Goal: Task Accomplishment & Management: Use online tool/utility

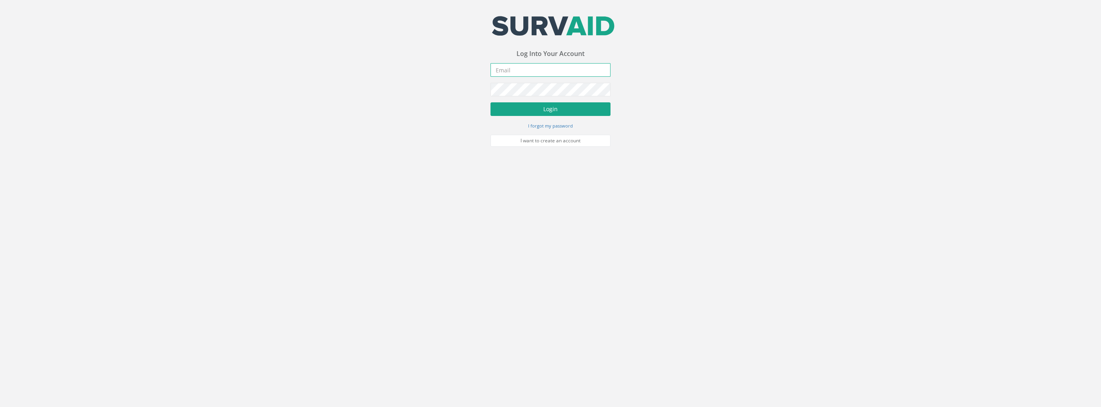
type input "[PERSON_NAME][EMAIL_ADDRESS][PERSON_NAME][DOMAIN_NAME]"
click at [537, 113] on button "Login" at bounding box center [550, 109] width 120 height 14
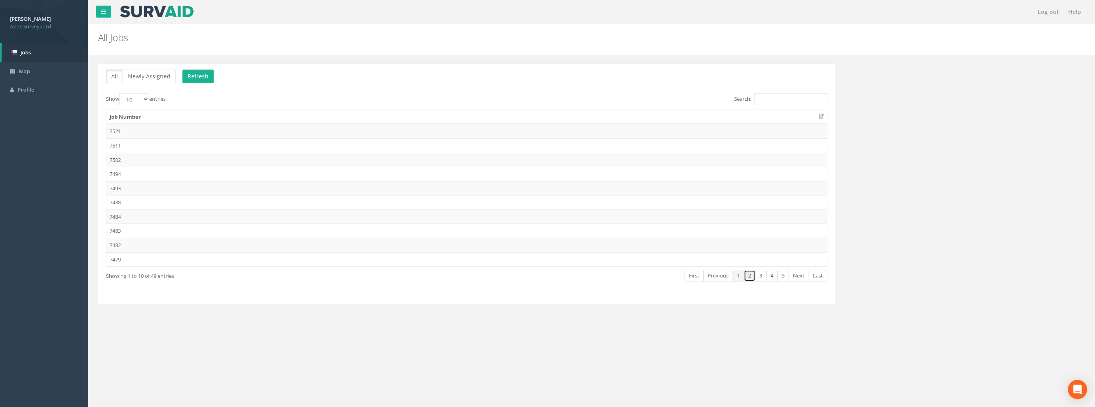
click at [747, 276] on link "2" at bounding box center [749, 276] width 12 height 12
click at [122, 130] on td "7473" at bounding box center [466, 131] width 720 height 14
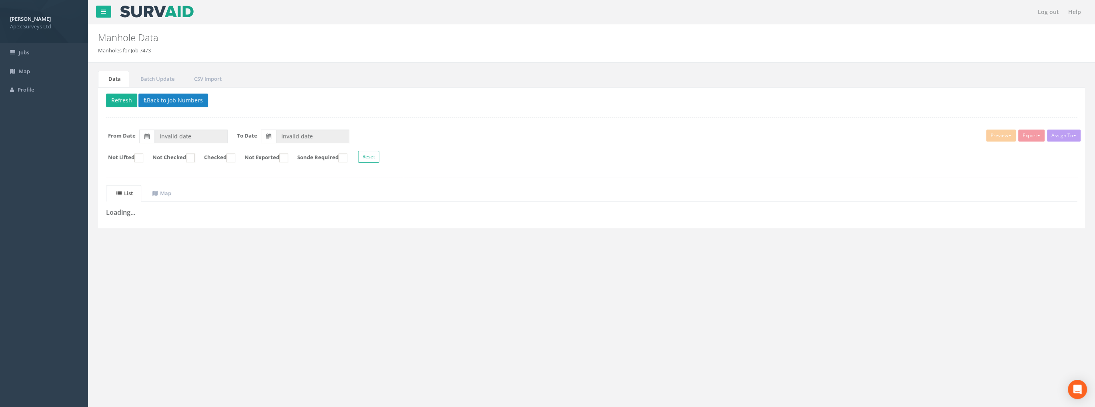
type input "[DATE]"
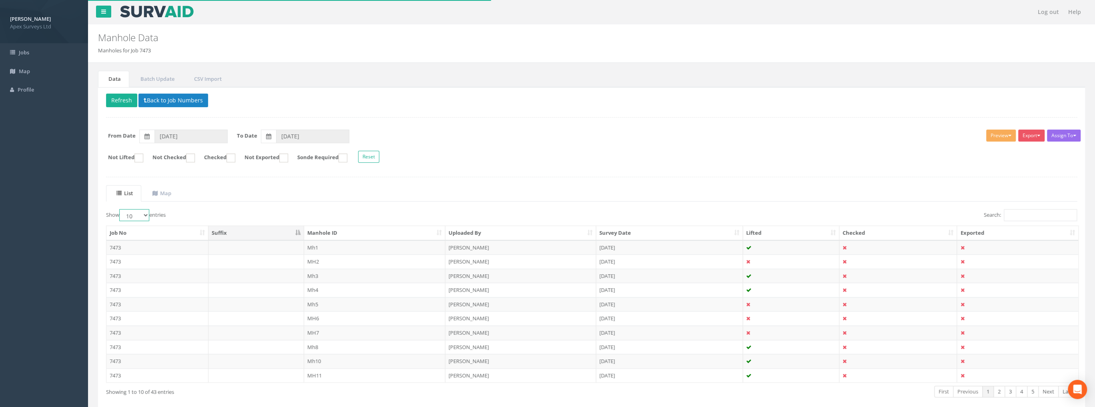
click at [134, 214] on select "10 25 50 100" at bounding box center [134, 215] width 30 height 12
select select "100"
click at [120, 209] on select "10 25 50 100" at bounding box center [134, 215] width 30 height 12
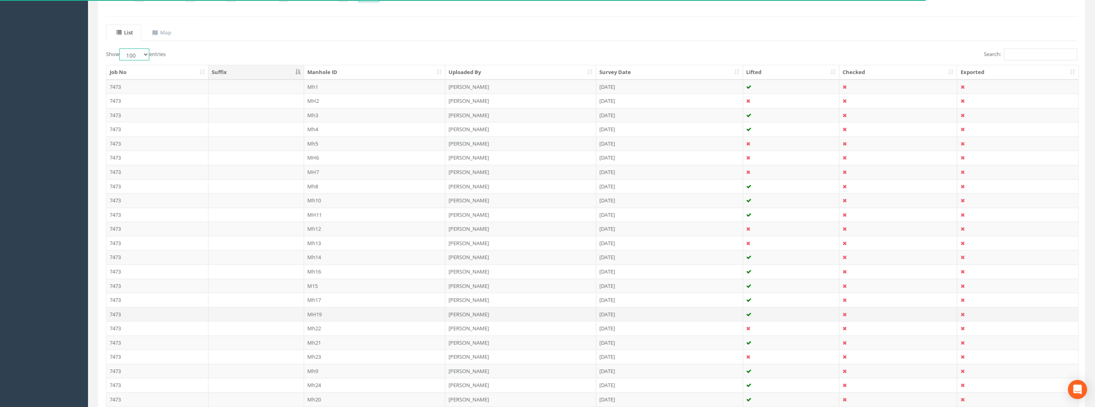
scroll to position [24, 0]
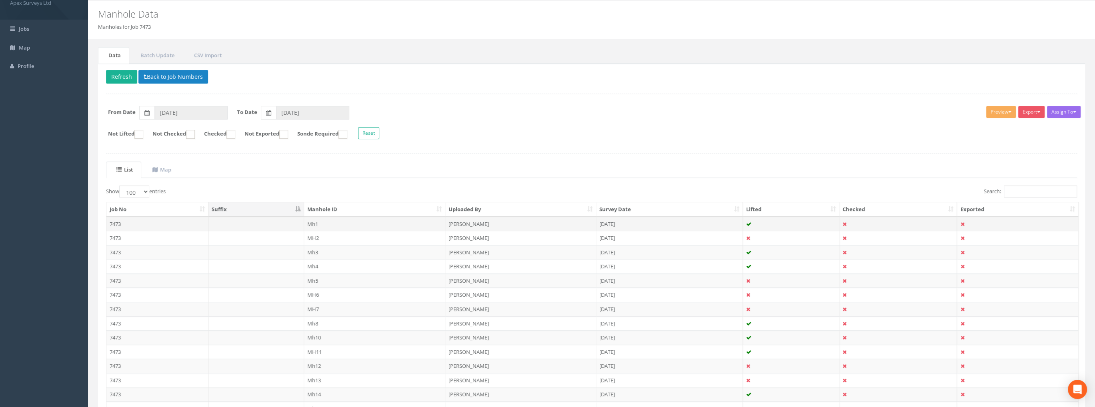
click at [314, 223] on td "Mh1" at bounding box center [375, 224] width 142 height 14
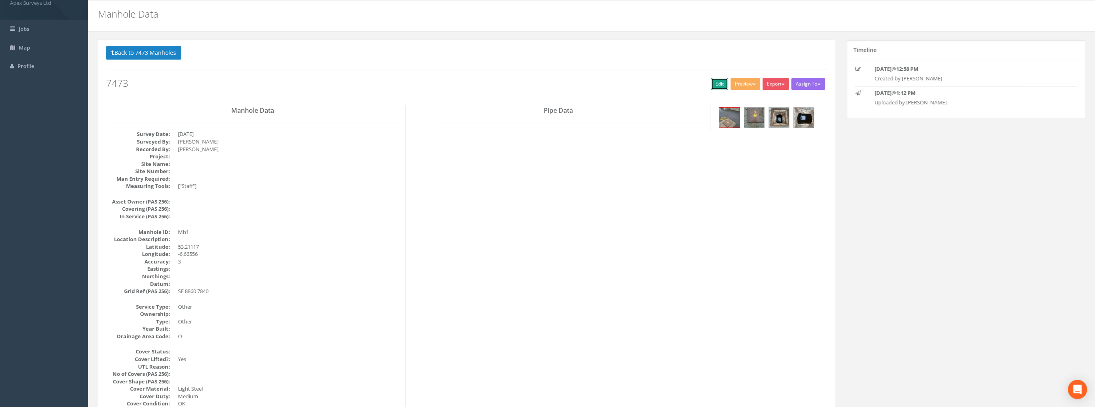
click at [713, 82] on link "Edit" at bounding box center [719, 84] width 17 height 12
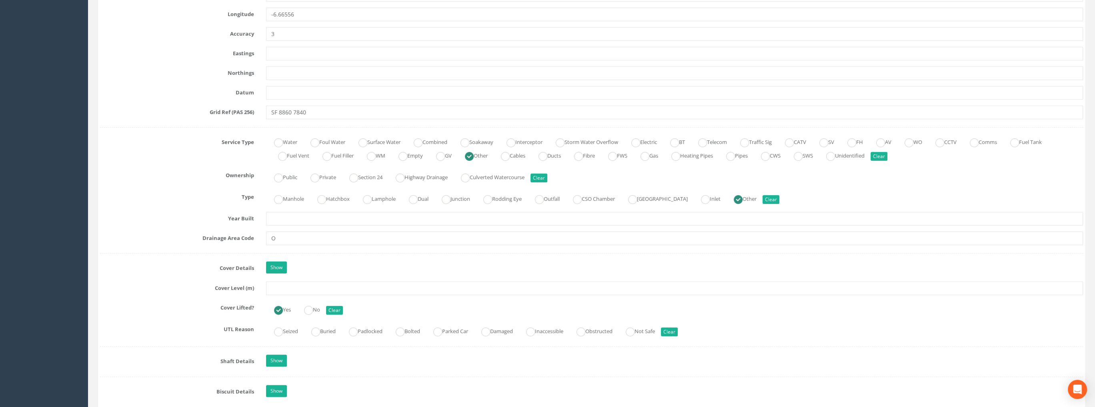
scroll to position [463, 0]
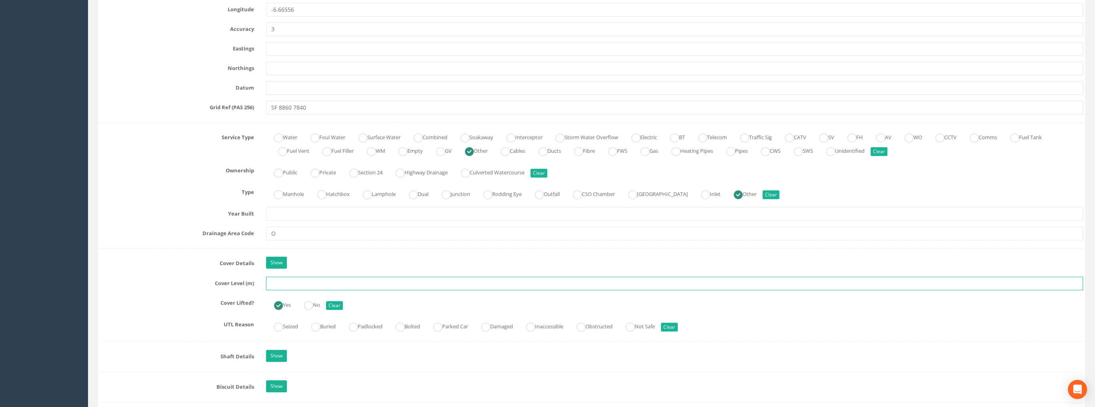
click at [285, 282] on input "text" at bounding box center [674, 284] width 817 height 14
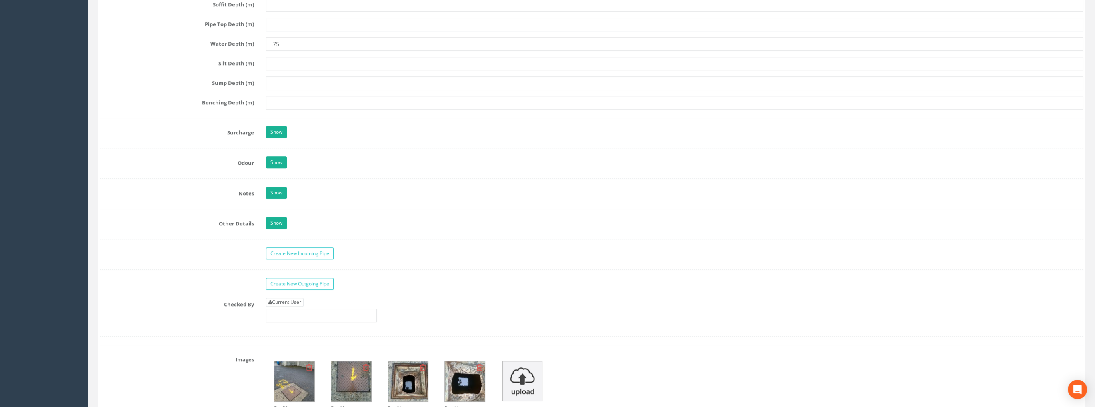
scroll to position [1063, 0]
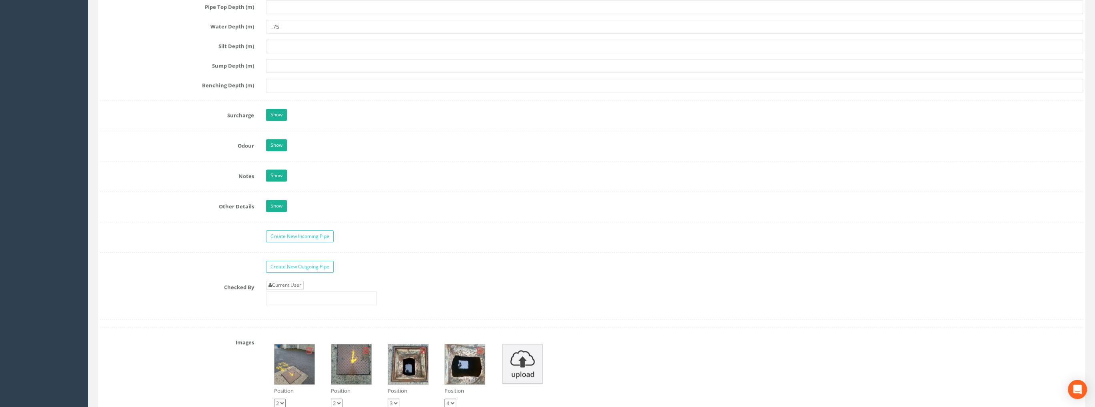
type input "99.05"
click at [296, 281] on link "Current User" at bounding box center [285, 285] width 38 height 9
type input "[PERSON_NAME]"
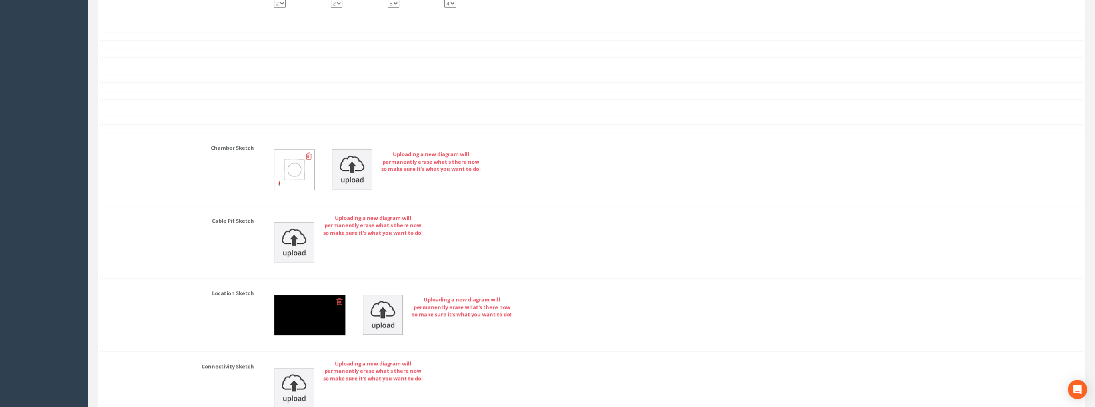
scroll to position [1611, 0]
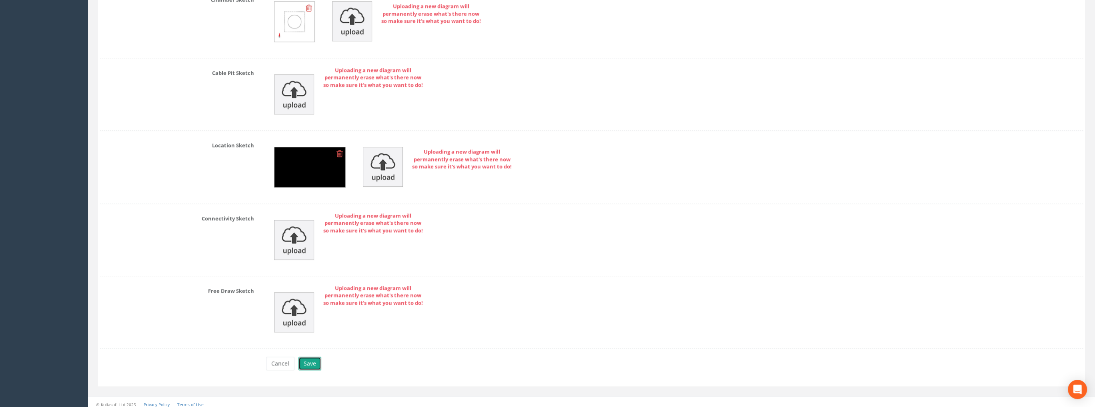
click at [309, 359] on button "Save" at bounding box center [309, 364] width 23 height 14
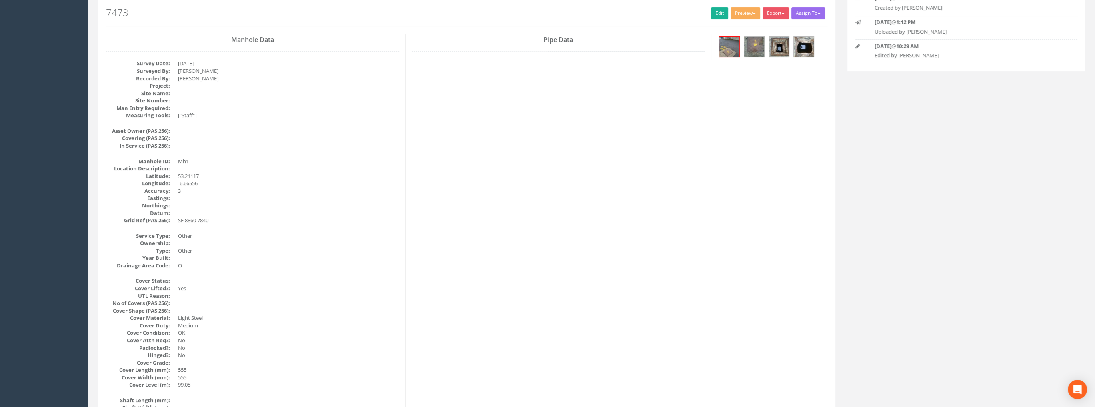
scroll to position [0, 0]
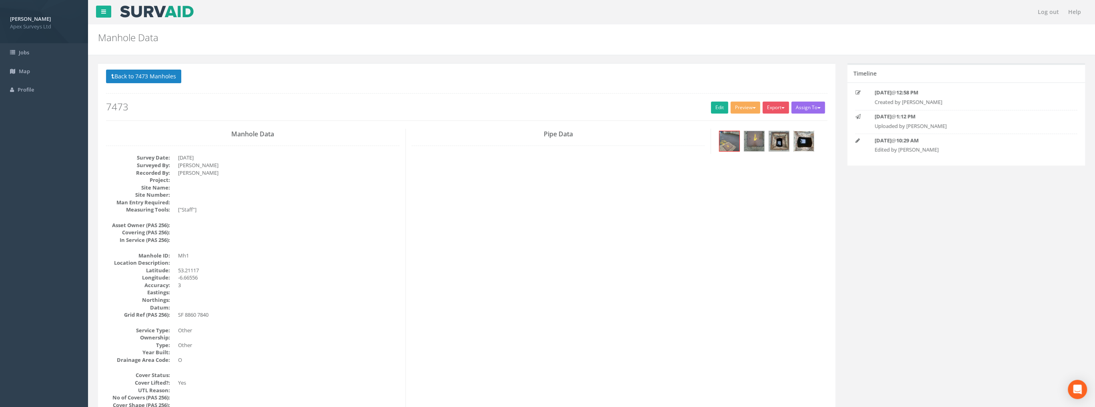
click at [795, 143] on img at bounding box center [803, 141] width 20 height 20
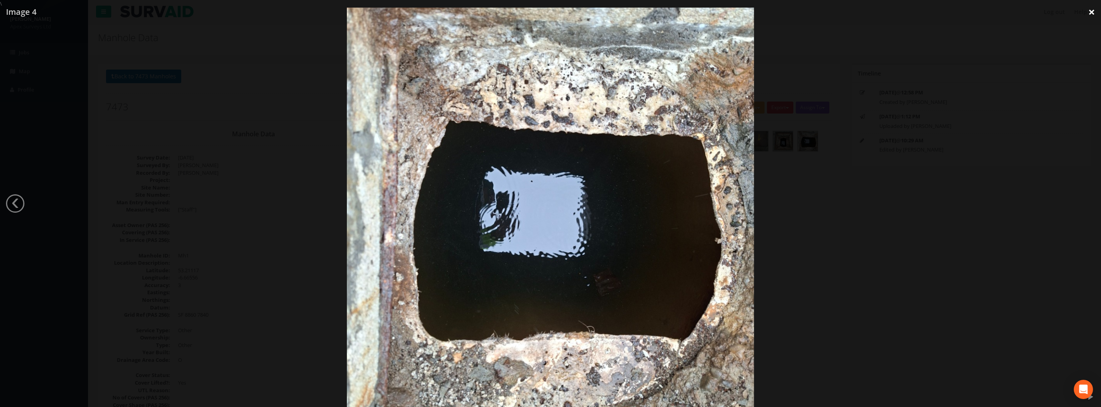
click at [1087, 15] on link "×" at bounding box center [1091, 12] width 19 height 24
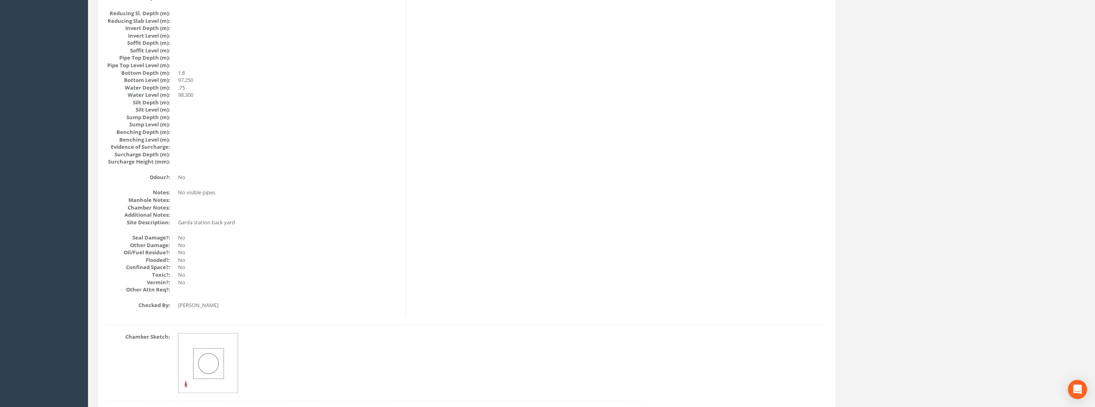
scroll to position [902, 0]
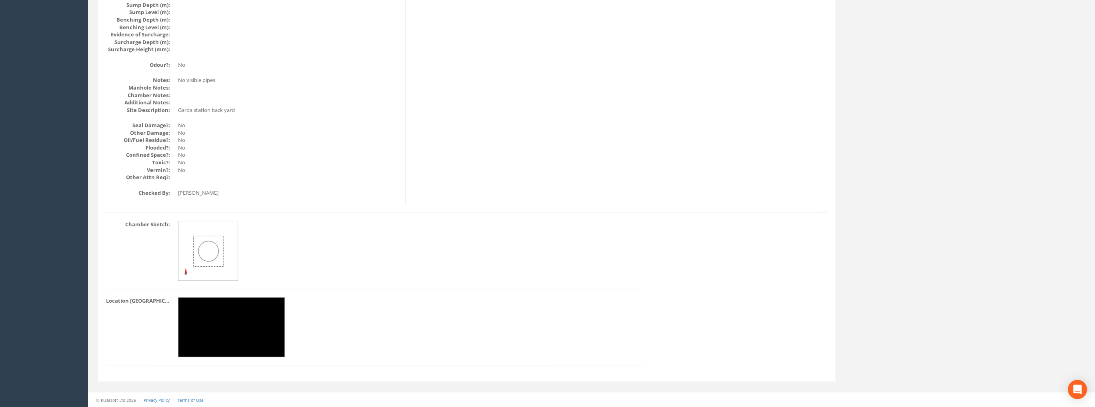
click at [223, 327] on img at bounding box center [231, 328] width 107 height 60
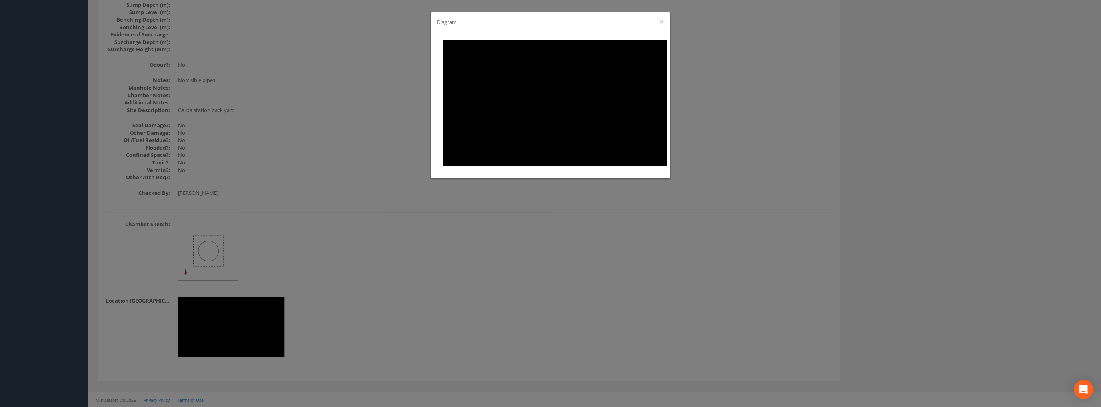
click at [656, 23] on div "Diagram ×" at bounding box center [550, 22] width 239 height 20
click at [662, 24] on button "×" at bounding box center [661, 22] width 5 height 8
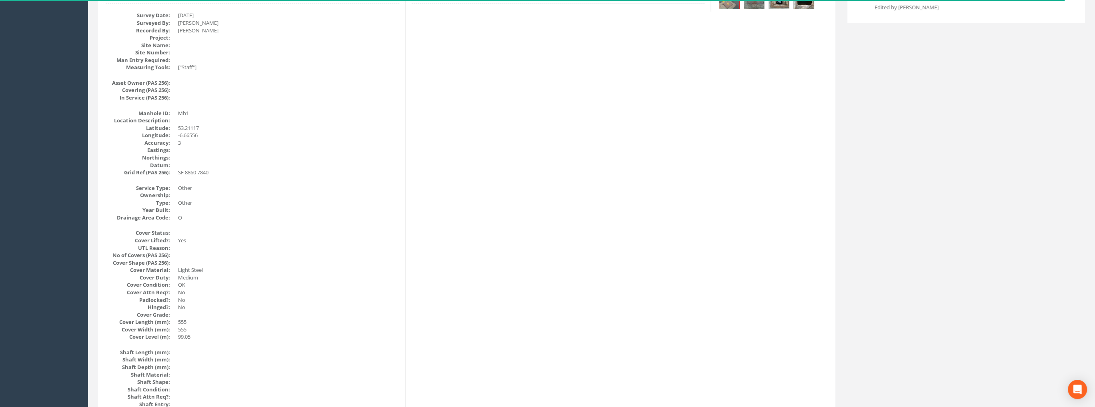
scroll to position [0, 0]
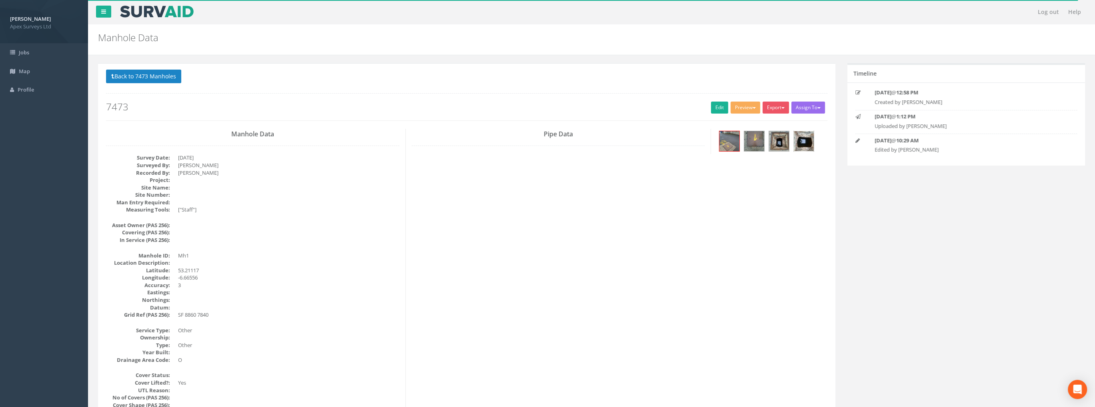
click at [802, 141] on img at bounding box center [803, 141] width 20 height 20
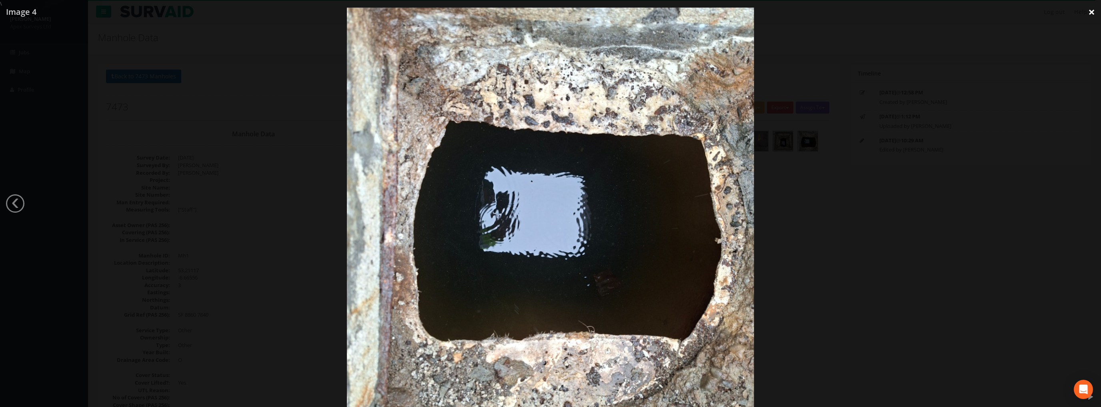
click at [1087, 12] on link "×" at bounding box center [1091, 12] width 19 height 24
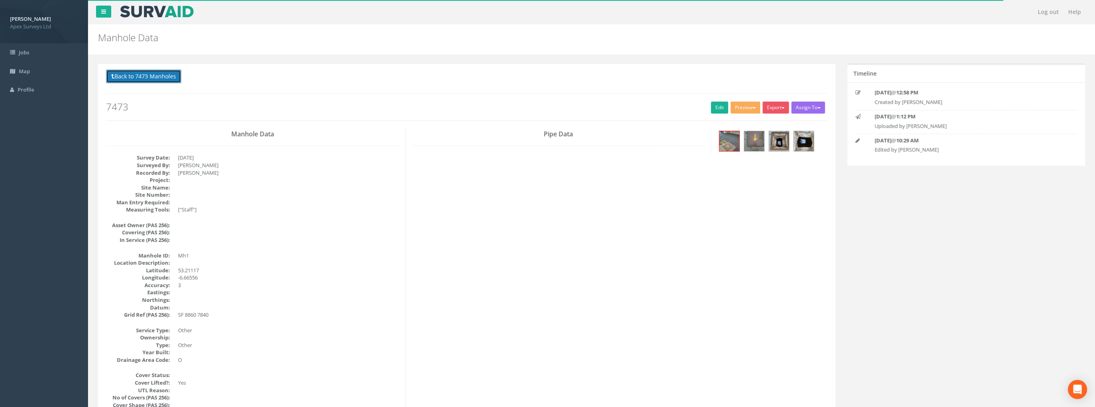
click at [160, 75] on button "Back to 7473 Manholes" at bounding box center [143, 77] width 75 height 14
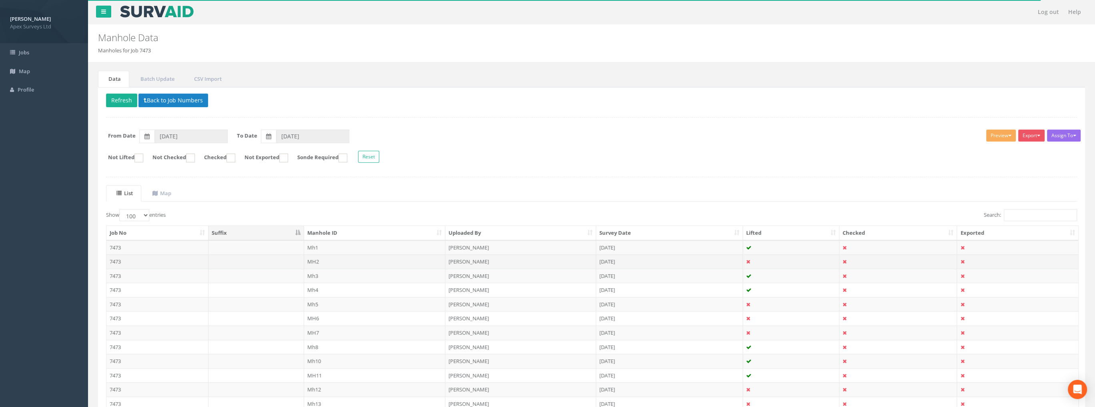
click at [323, 259] on td "MH2" at bounding box center [375, 261] width 142 height 14
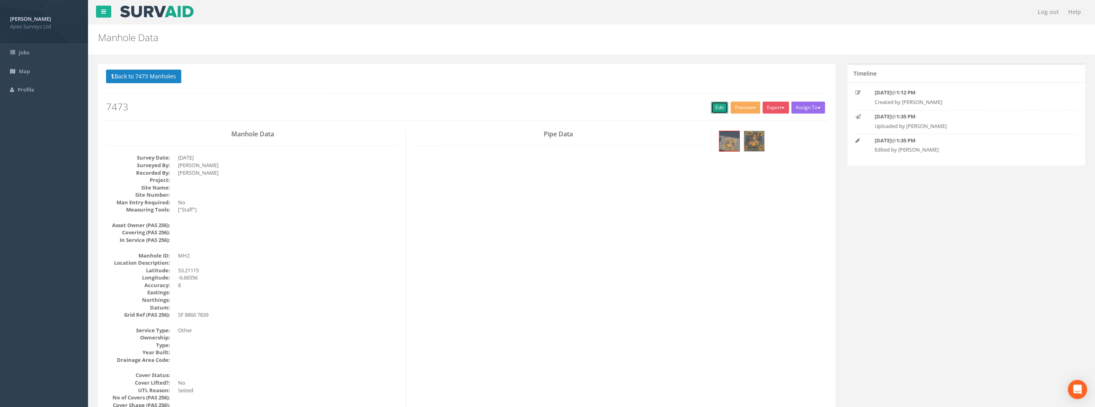
click at [711, 106] on link "Edit" at bounding box center [719, 108] width 17 height 12
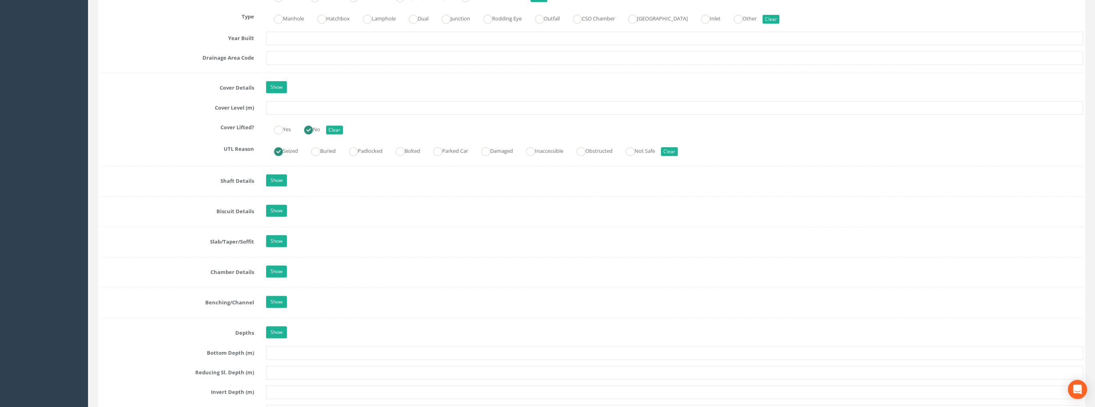
scroll to position [640, 0]
click at [274, 107] on input "text" at bounding box center [674, 107] width 817 height 14
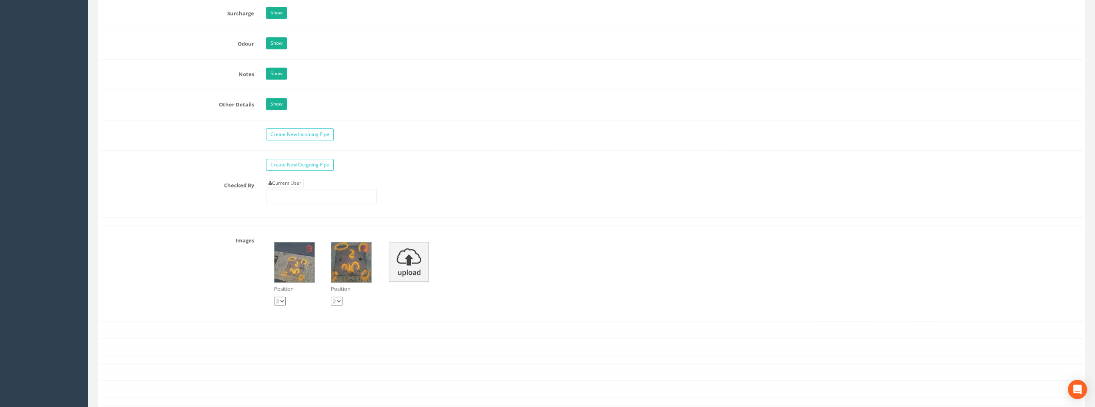
scroll to position [1200, 0]
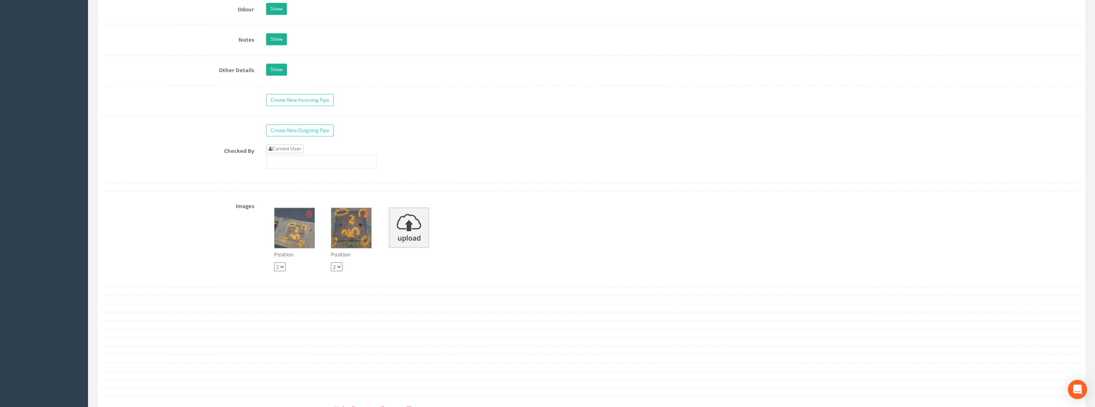
type input "99.04"
click at [291, 145] on link "Current User" at bounding box center [285, 148] width 38 height 9
type input "[PERSON_NAME]"
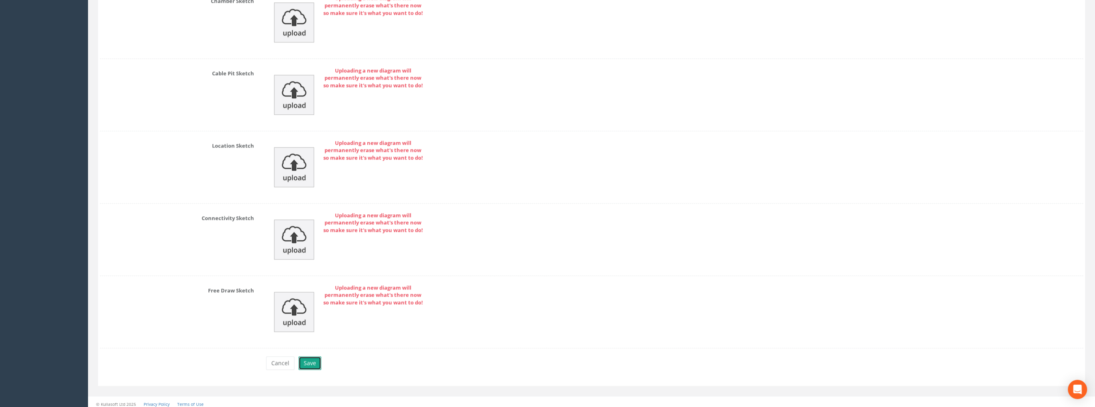
click at [302, 356] on button "Save" at bounding box center [309, 363] width 23 height 14
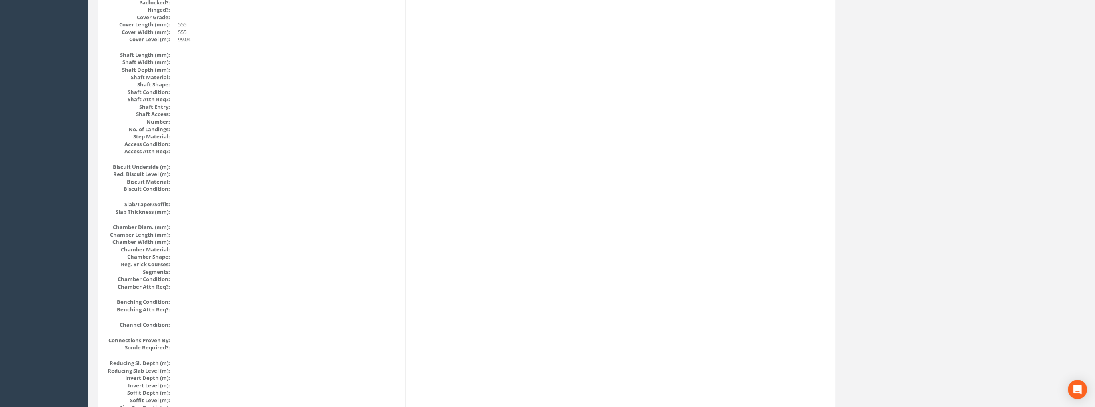
scroll to position [240, 0]
